Goal: Information Seeking & Learning: Learn about a topic

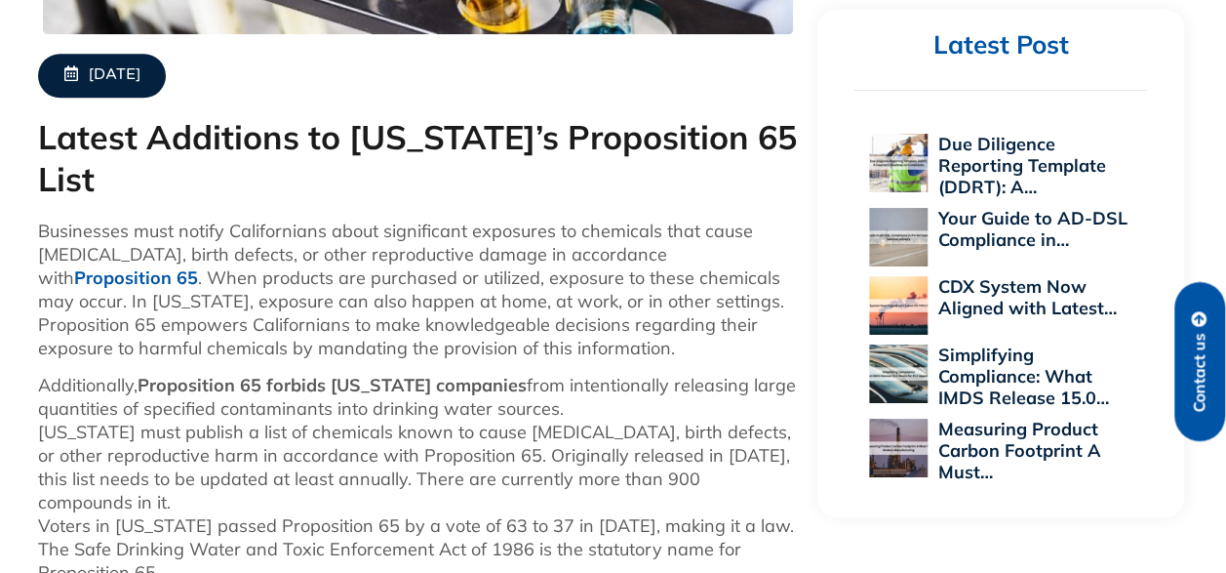
scroll to position [745, 0]
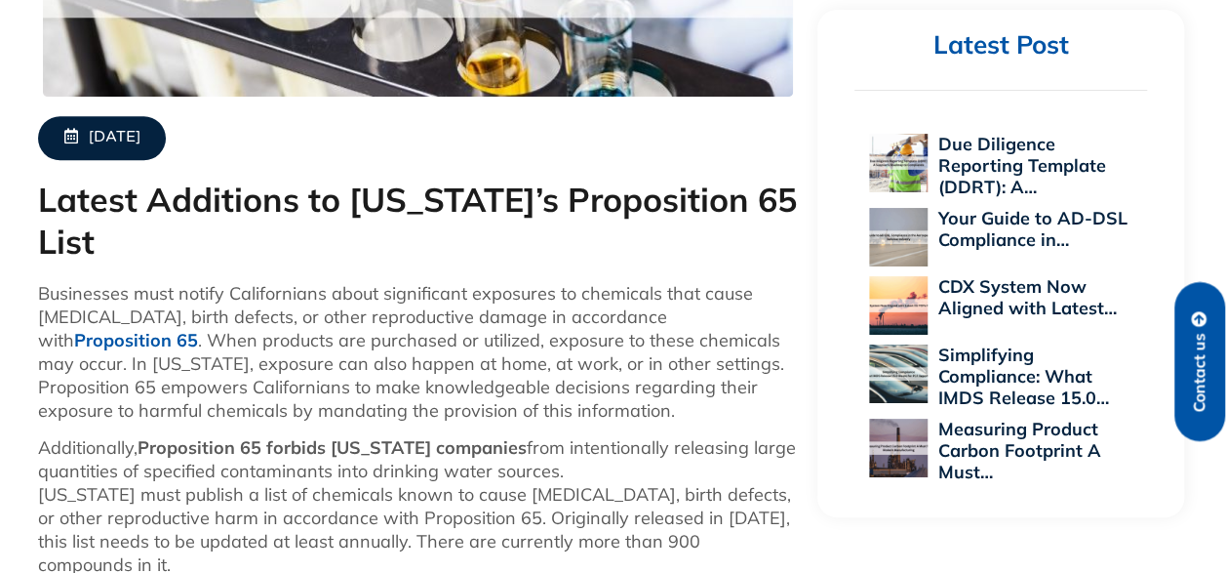
click at [198, 329] on link "Proposition 65" at bounding box center [136, 340] width 124 height 22
